Goal: Communication & Community: Answer question/provide support

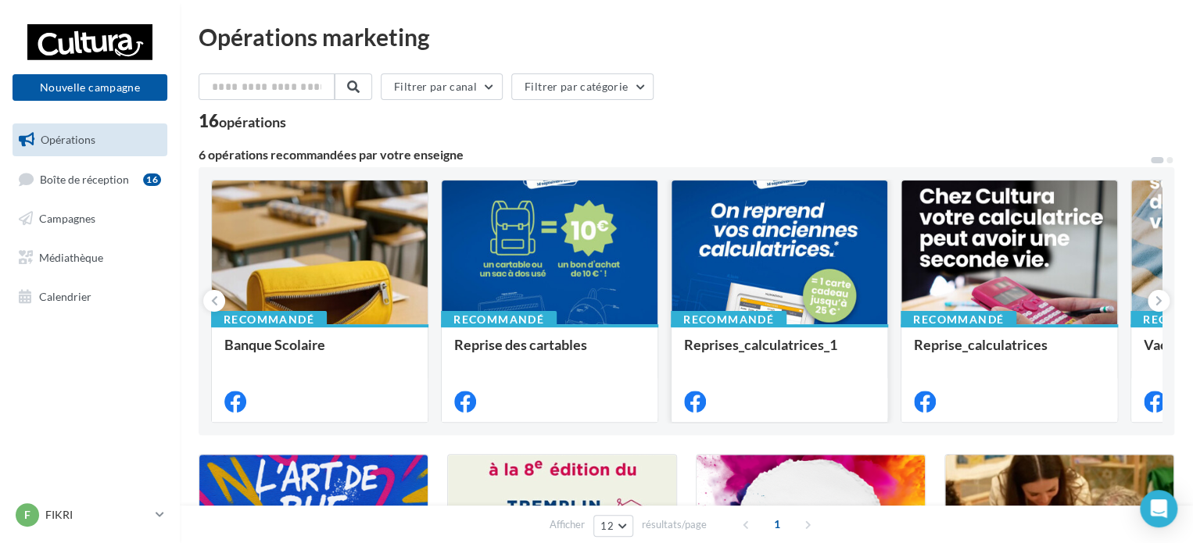
scroll to position [391, 0]
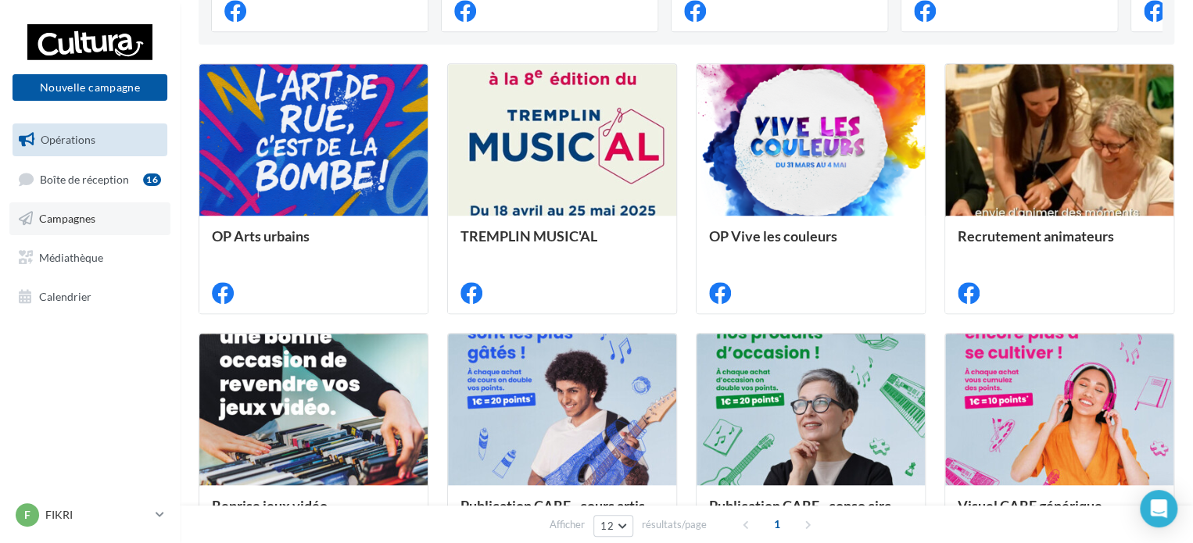
click at [63, 218] on span "Campagnes" at bounding box center [67, 218] width 56 height 13
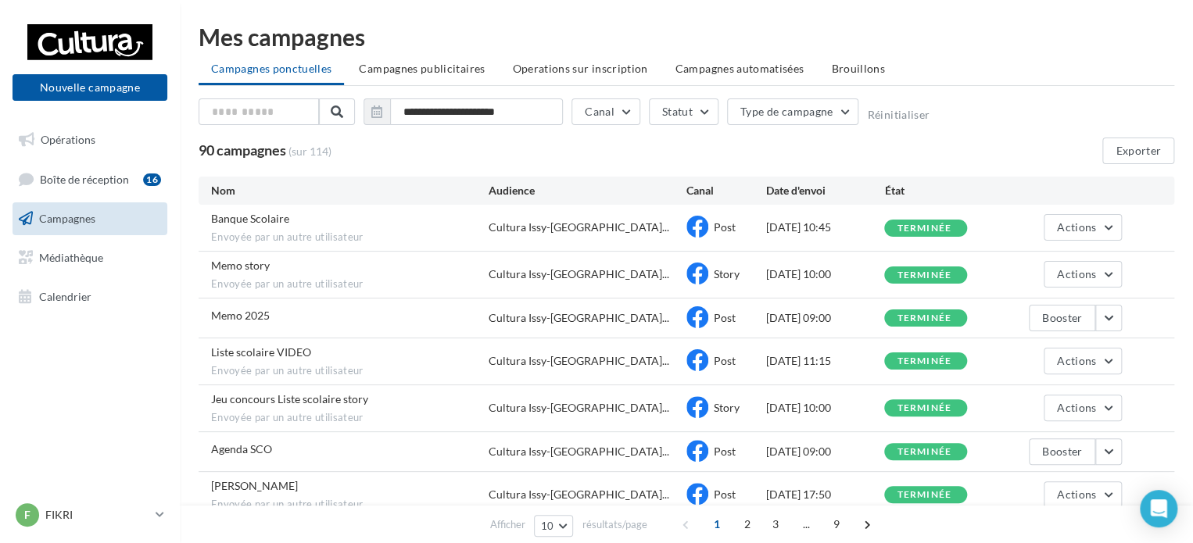
click at [1063, 144] on div "90 campagnes (sur 114) Exporter" at bounding box center [687, 151] width 976 height 27
click at [97, 171] on link "Boîte de réception 16" at bounding box center [89, 180] width 161 height 34
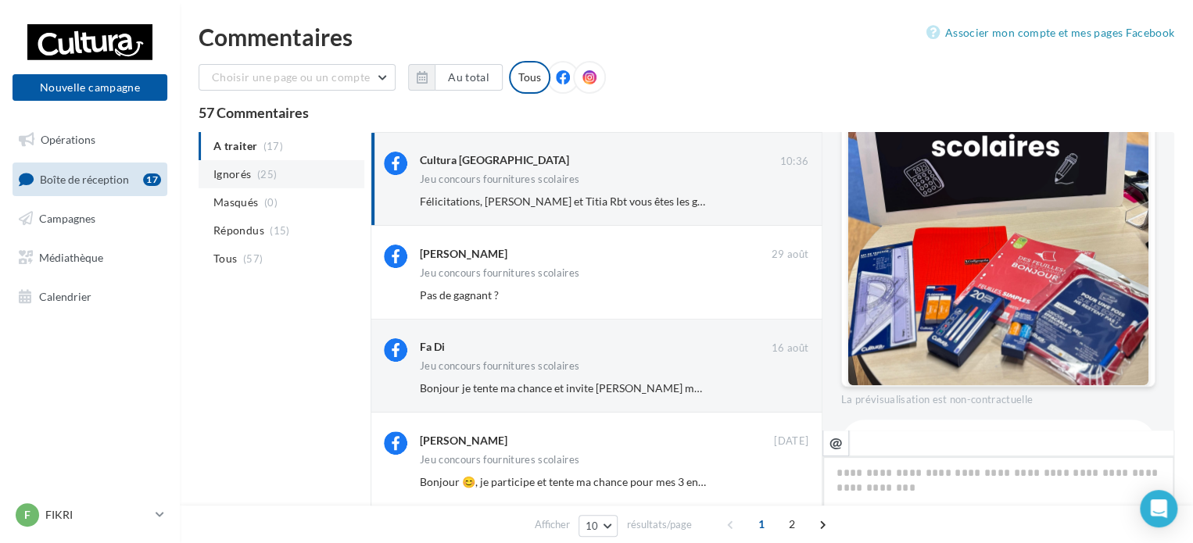
scroll to position [930, 0]
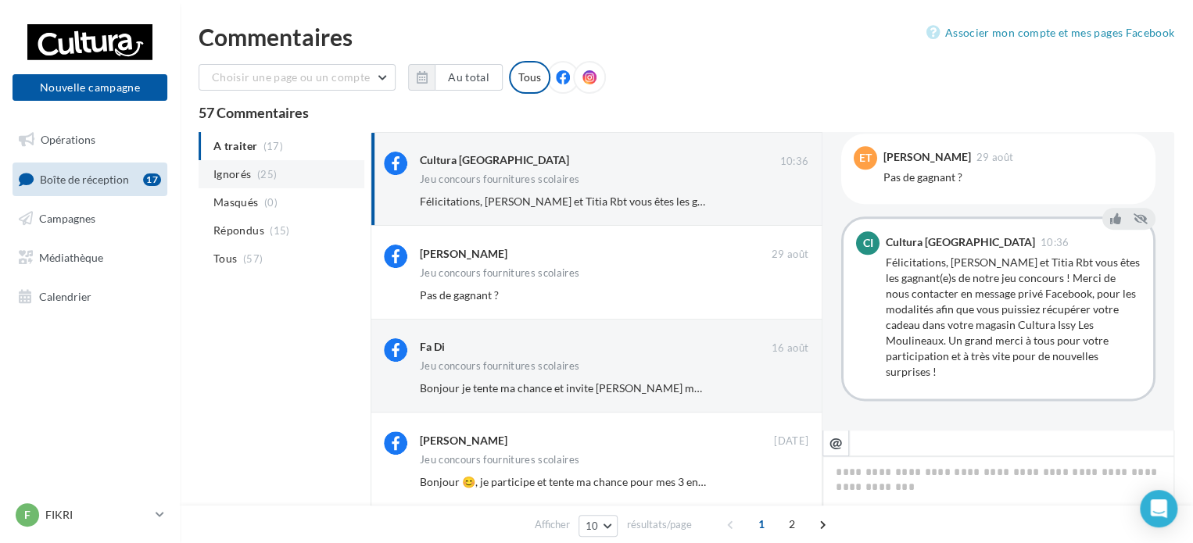
click at [268, 177] on span "(25)" at bounding box center [267, 174] width 20 height 13
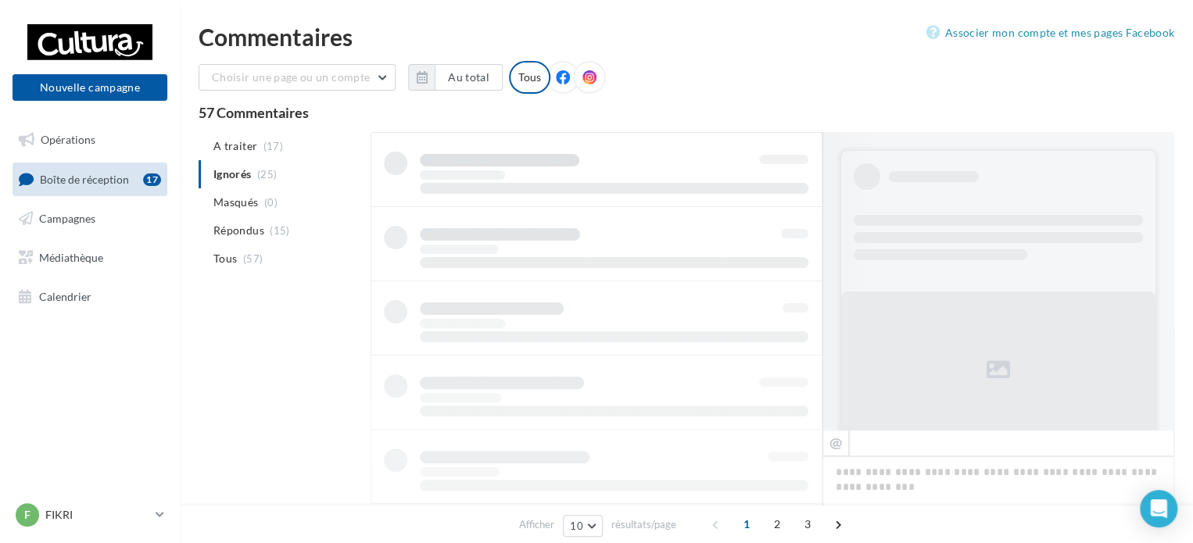
scroll to position [0, 0]
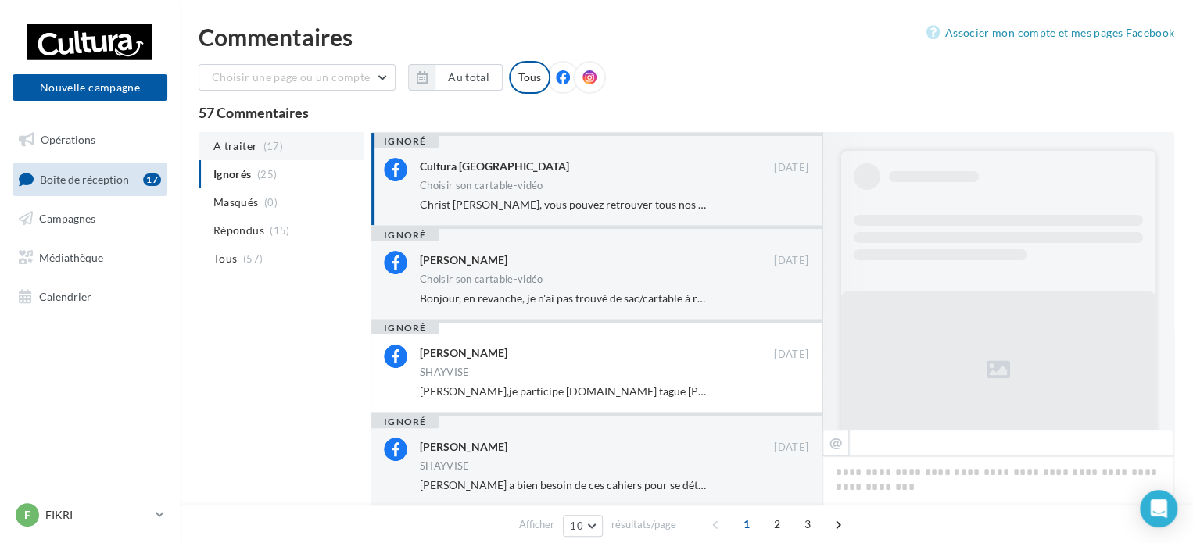
click at [258, 148] on li "A traiter (17)" at bounding box center [282, 146] width 166 height 28
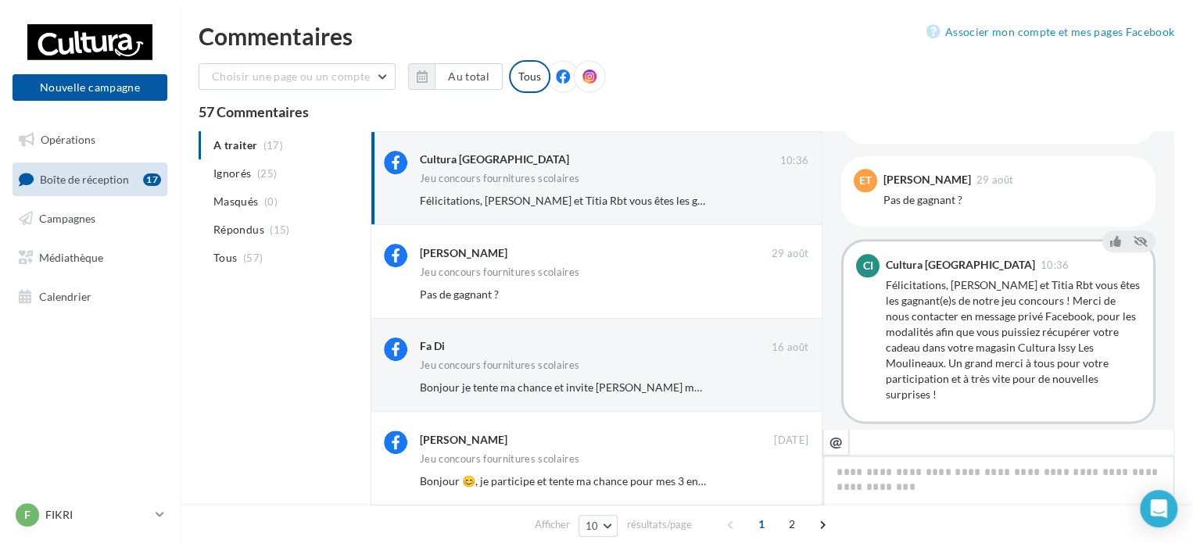
scroll to position [930, 0]
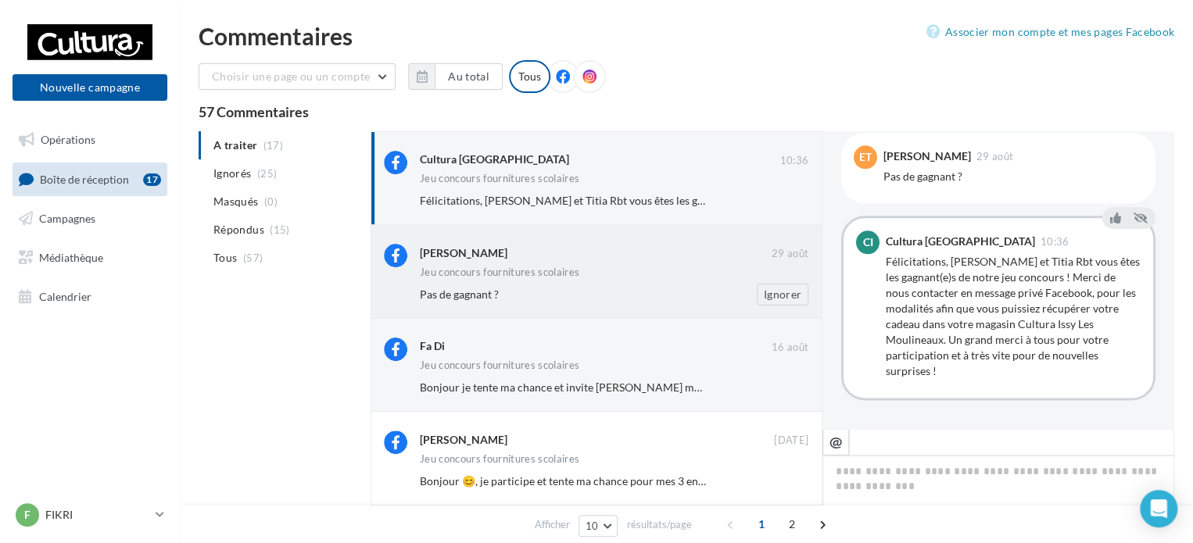
click at [529, 285] on div "Pas de gagnant ? Ignorer" at bounding box center [620, 295] width 401 height 22
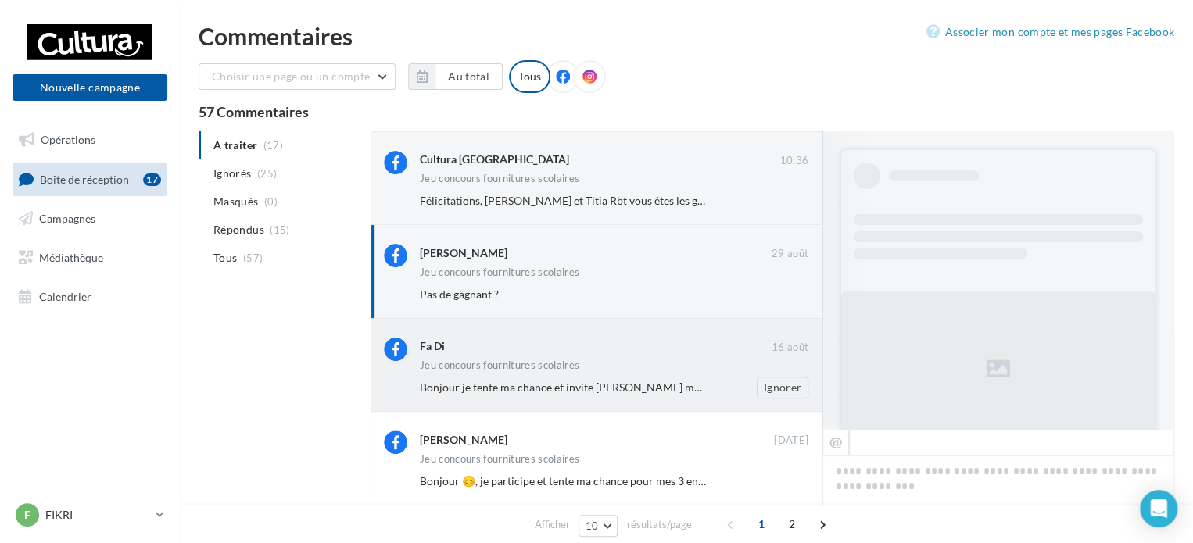
click at [554, 385] on span "Bonjour je tente ma chance et invite [PERSON_NAME] merci 🤞🤞🤞" at bounding box center [587, 387] width 335 height 13
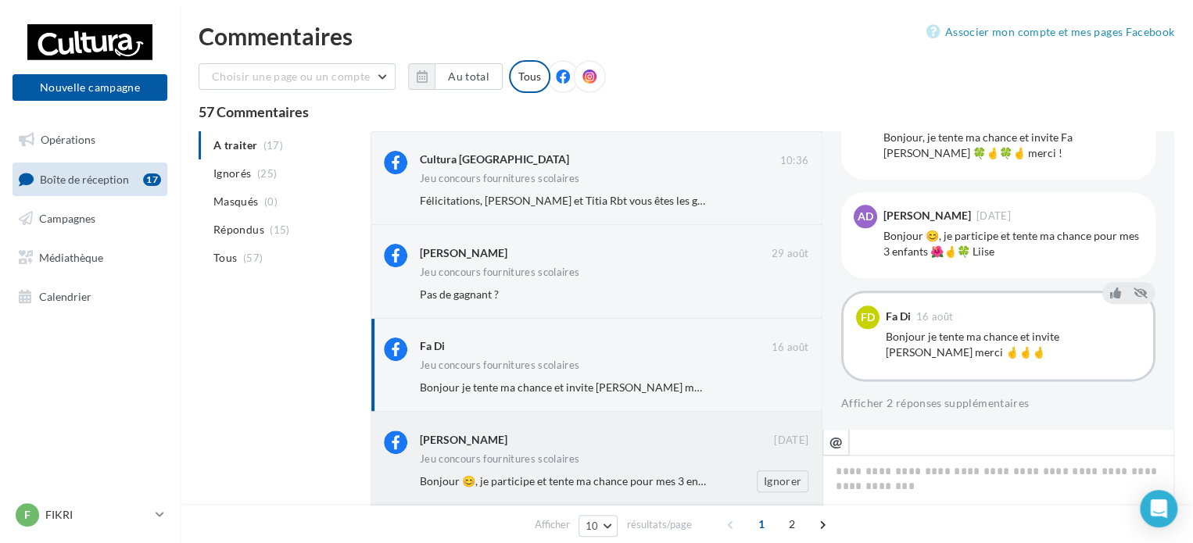
click at [552, 468] on div "[PERSON_NAME] [DATE] Jeu concours fournitures scolaires Bonjour 😊, je participe…" at bounding box center [614, 461] width 389 height 61
